Goal: Transaction & Acquisition: Purchase product/service

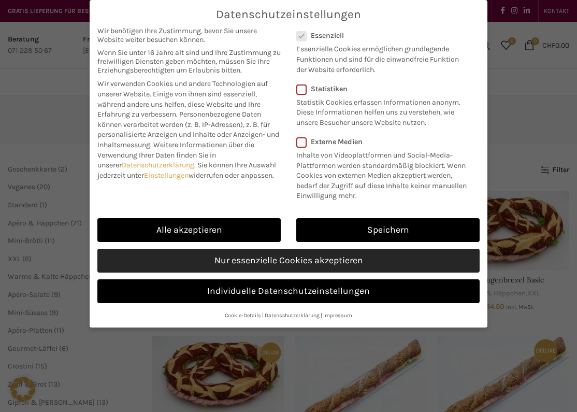
click at [259, 263] on link "Nur essenzielle Cookies akzeptieren" at bounding box center [288, 261] width 382 height 24
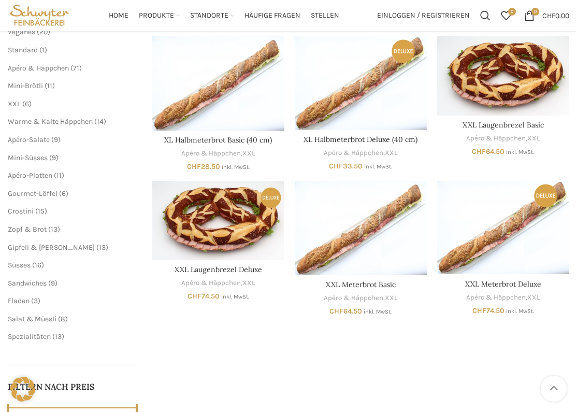
scroll to position [152, 0]
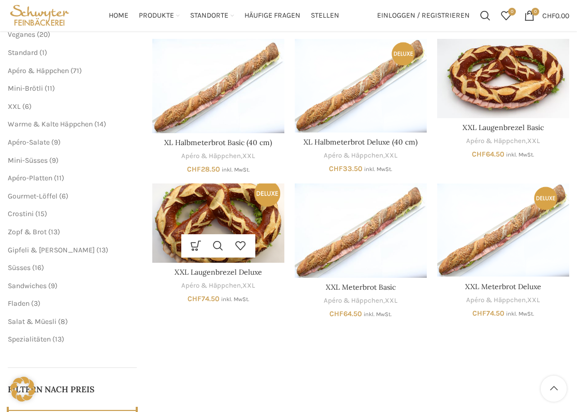
click at [244, 191] on img "XXL Laugenbrezel Deluxe" at bounding box center [218, 222] width 132 height 79
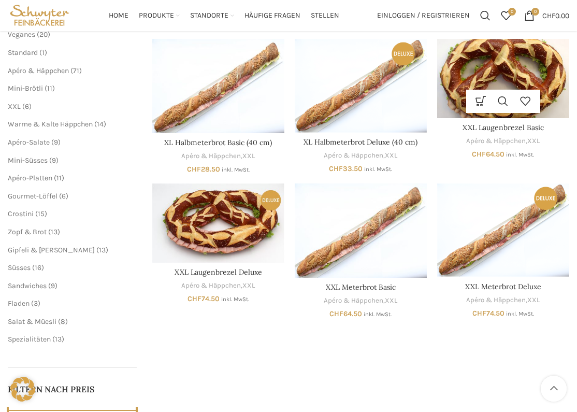
click at [474, 81] on img "XXL Laugenbrezel Basic" at bounding box center [503, 78] width 132 height 79
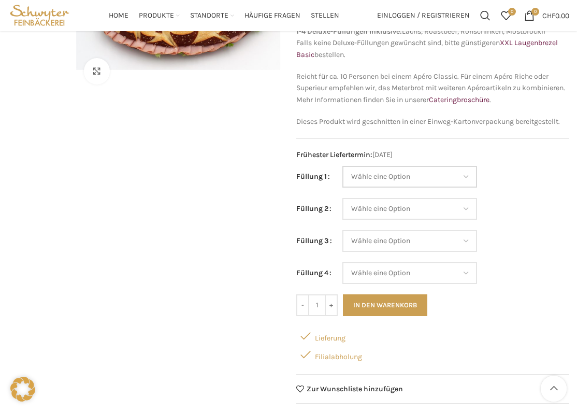
scroll to position [129, 0]
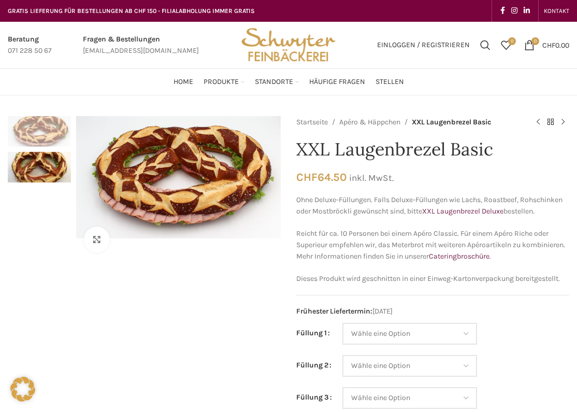
scroll to position [137, 0]
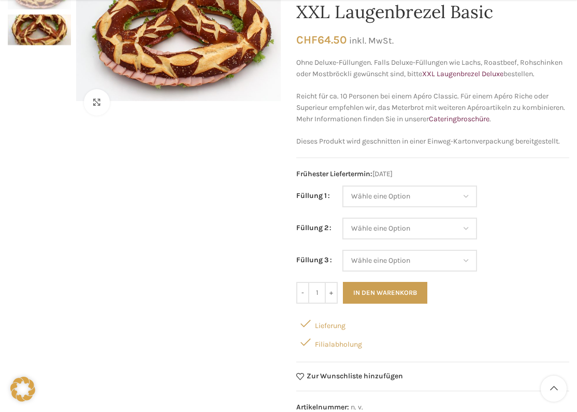
click at [461, 209] on td "Wähle eine Option Salami Schinken Fleischkäse Trutenschinken Appenzellerkäse Gr…" at bounding box center [456, 202] width 227 height 32
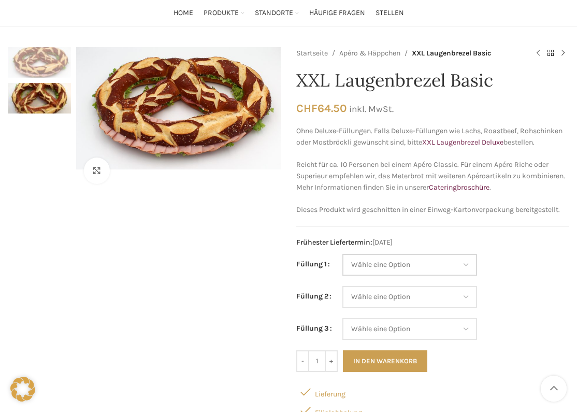
scroll to position [56, 0]
